Goal: Task Accomplishment & Management: Complete application form

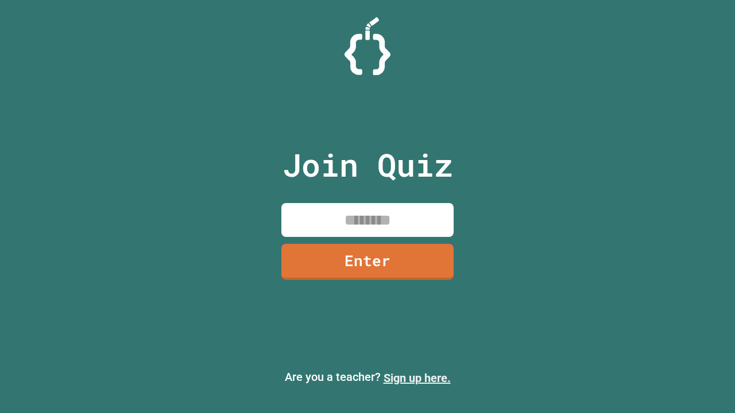
click at [417, 378] on link "Sign up here." at bounding box center [416, 378] width 67 height 14
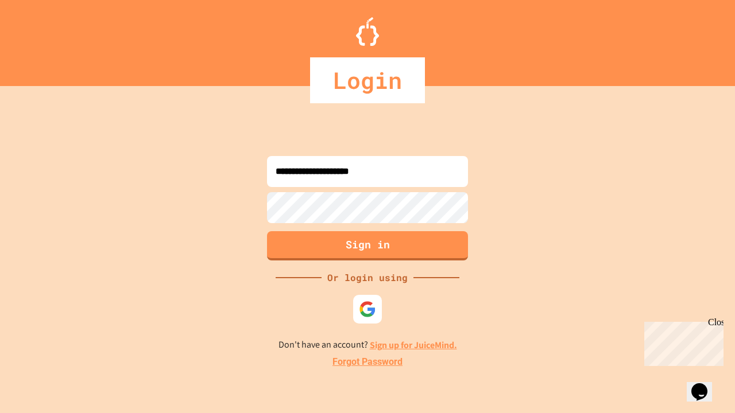
type input "**********"
